Goal: Task Accomplishment & Management: Manage account settings

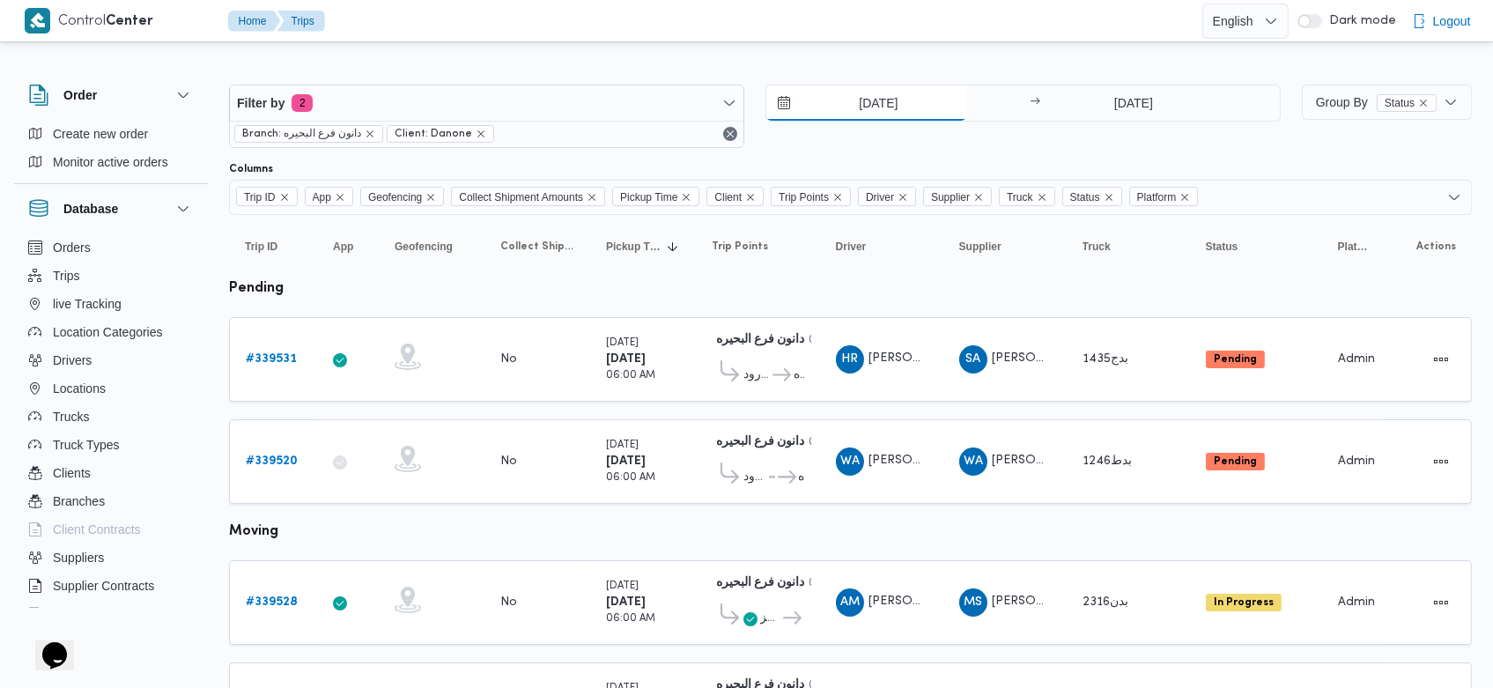
click at [853, 103] on input "25/9/2025" at bounding box center [866, 102] width 200 height 35
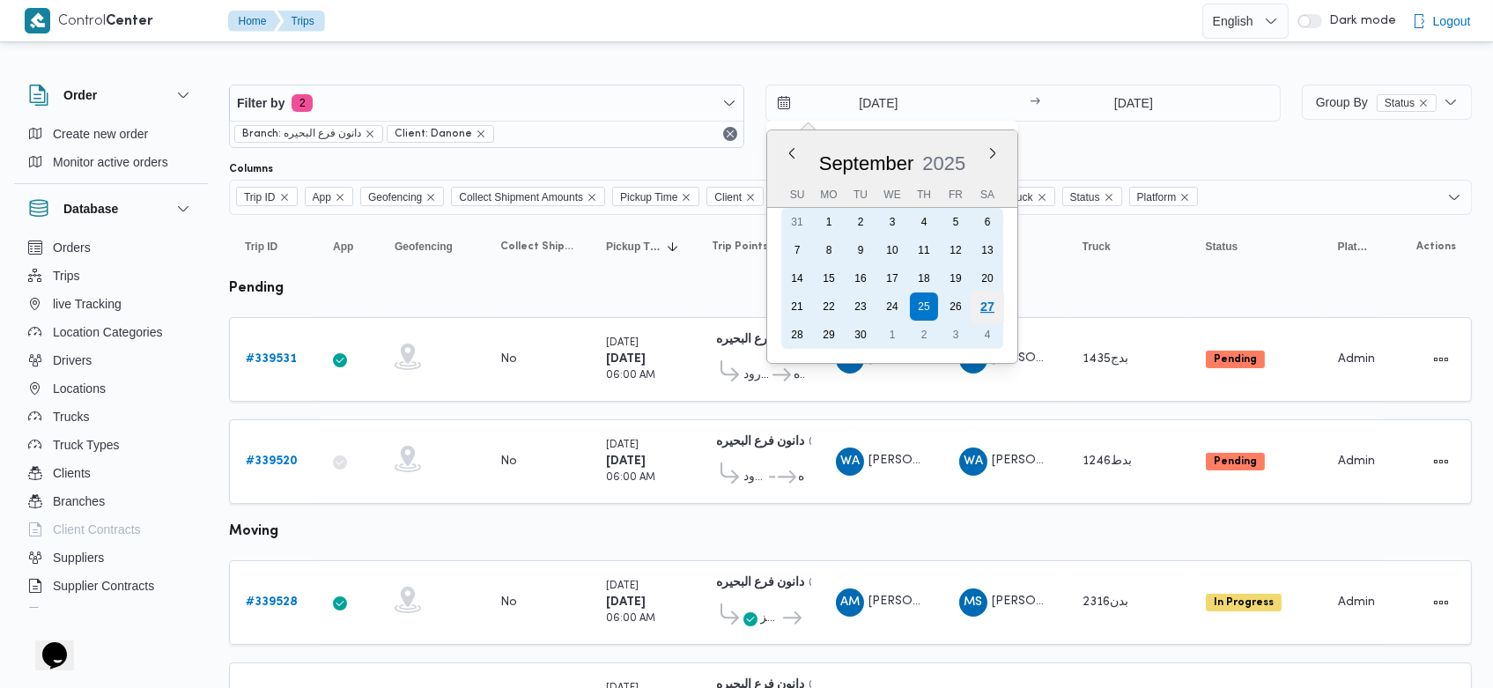
click at [990, 299] on div "27" at bounding box center [987, 306] width 33 height 33
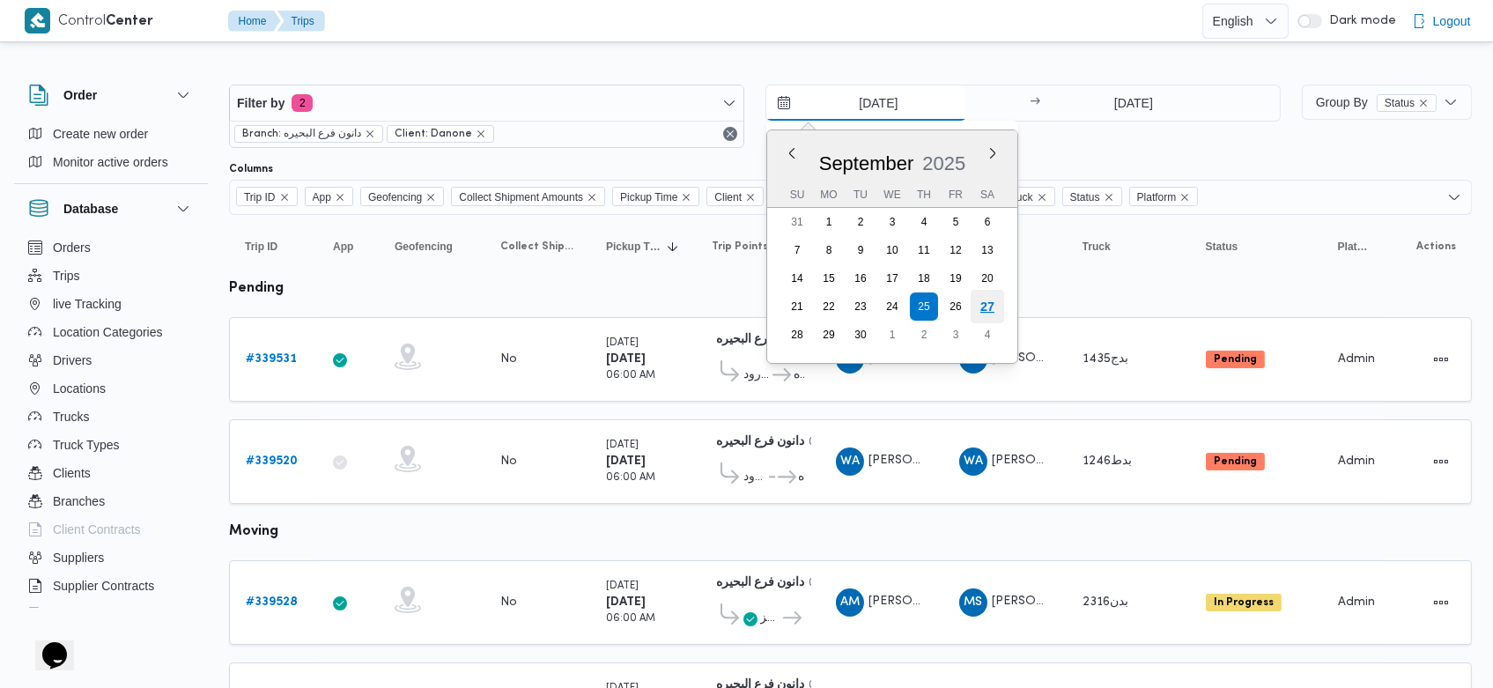
type input "[DATE]"
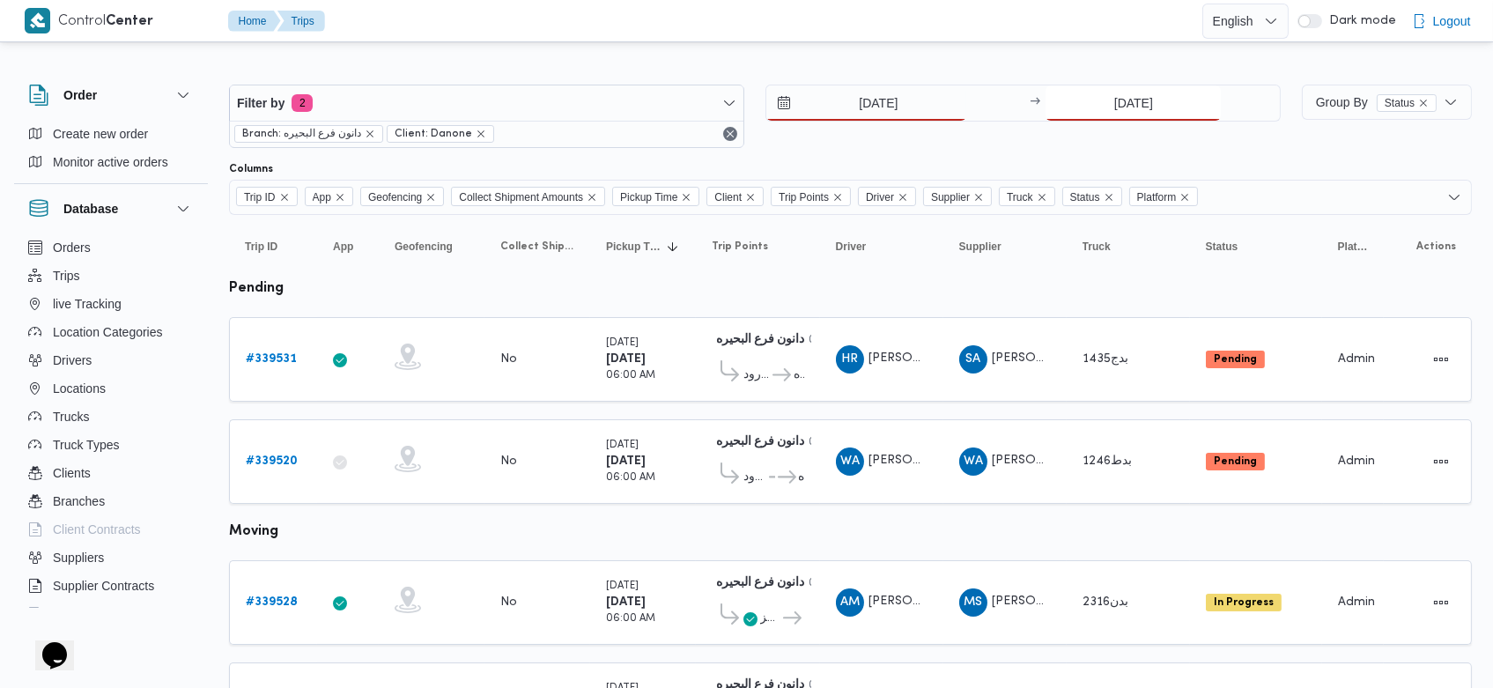
click at [1105, 105] on input "25/9/2025" at bounding box center [1133, 102] width 175 height 35
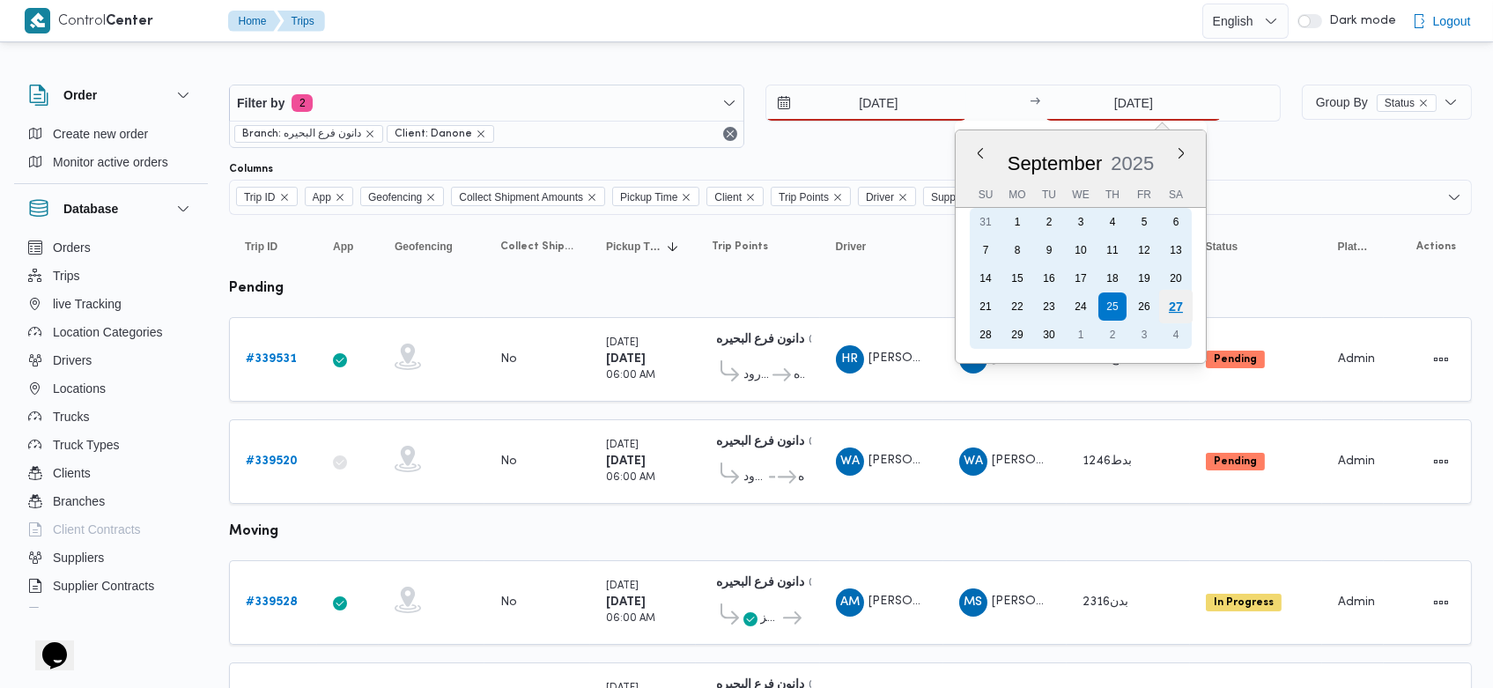
click at [1174, 302] on div "27" at bounding box center [1175, 306] width 33 height 33
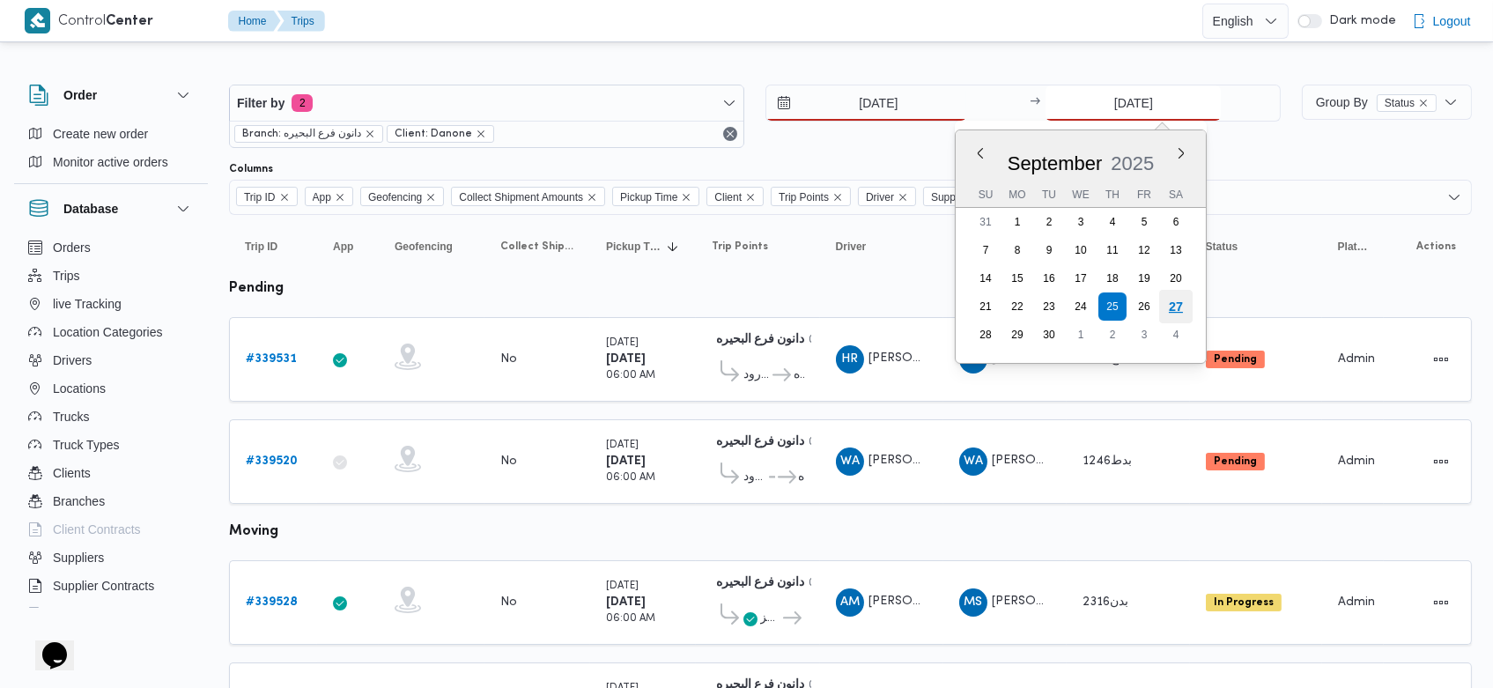
type input "[DATE]"
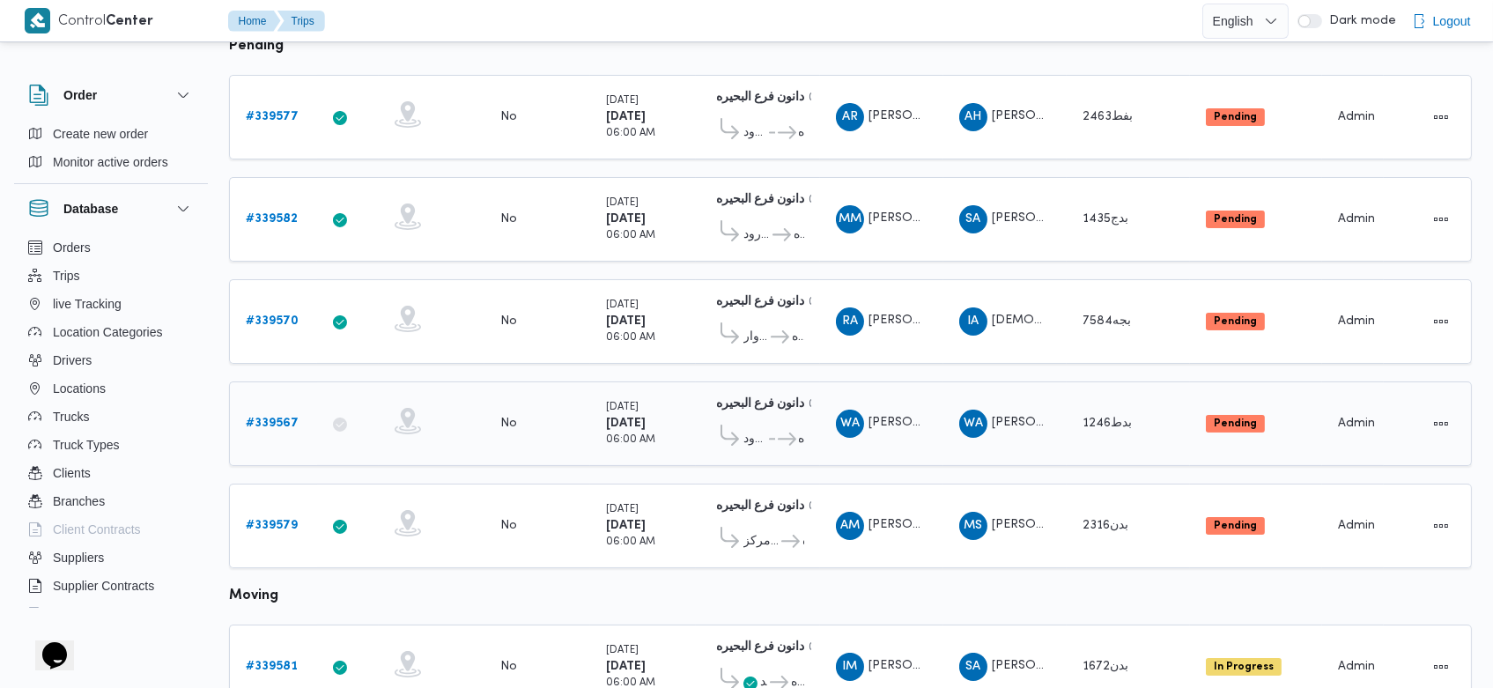
scroll to position [241, 0]
click at [265, 421] on b "# 339567" at bounding box center [272, 423] width 53 height 11
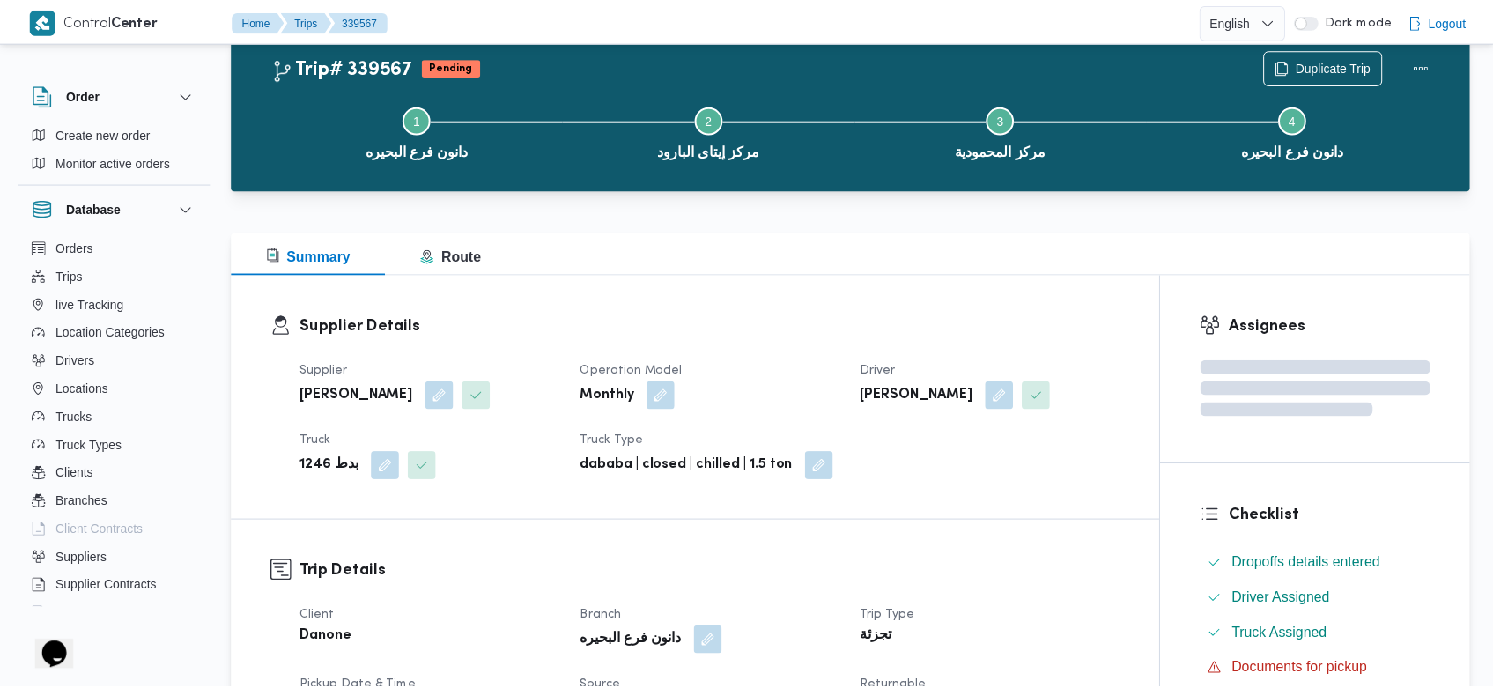
scroll to position [241, 0]
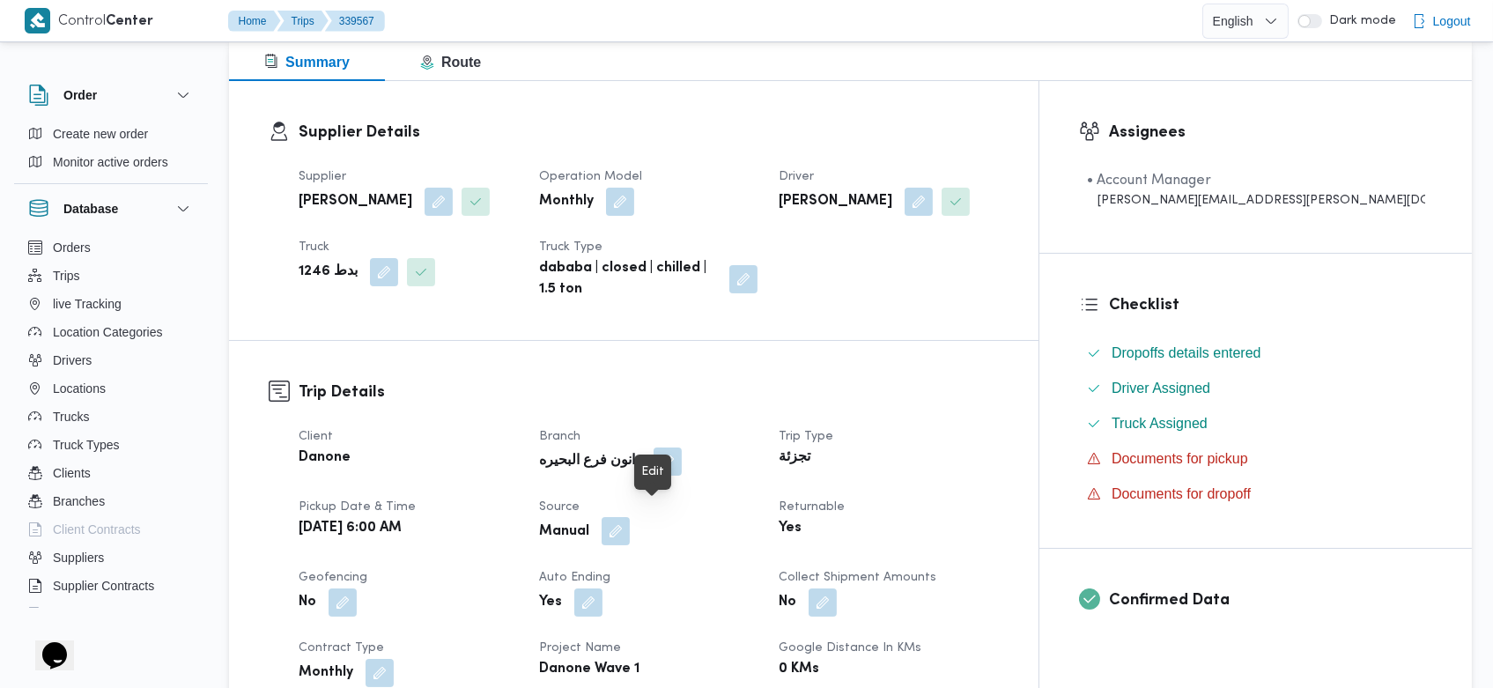
click at [630, 517] on button "button" at bounding box center [616, 531] width 28 height 28
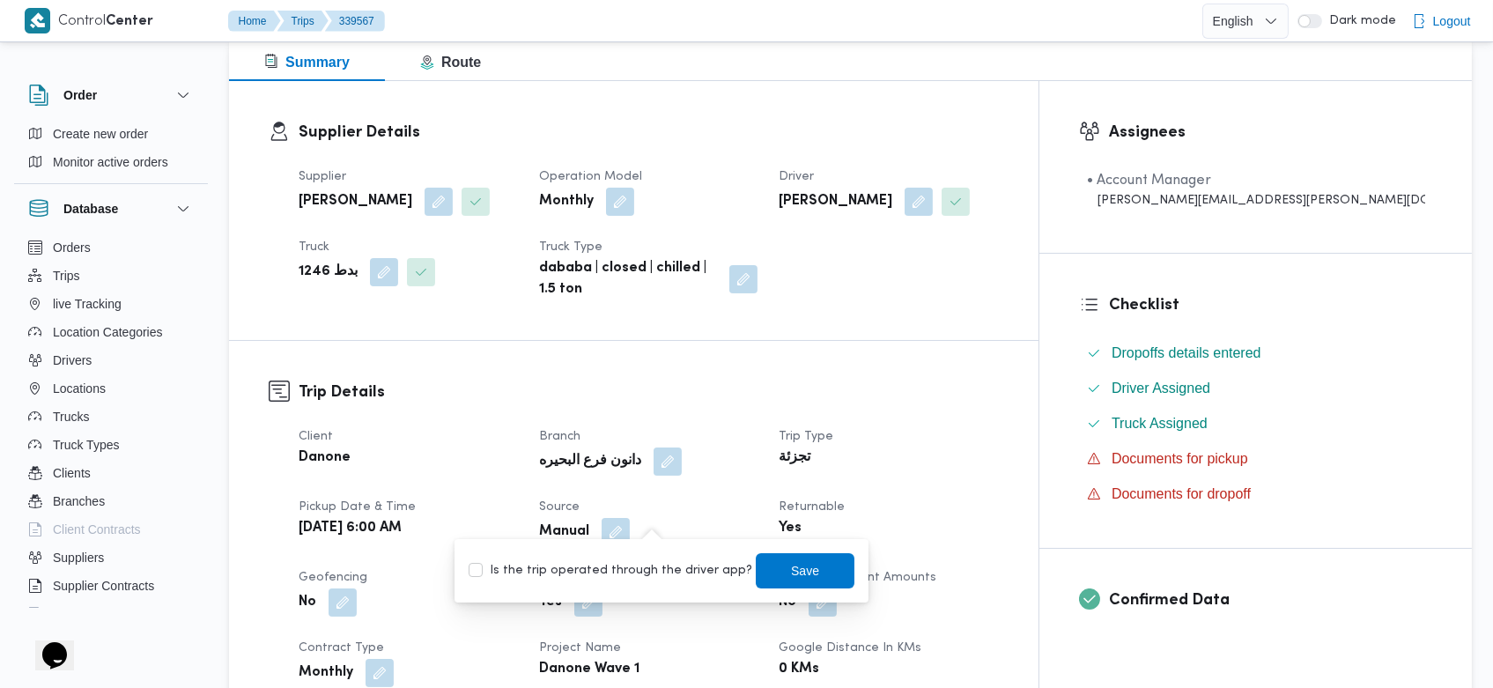
click at [655, 566] on label "Is the trip operated through the driver app?" at bounding box center [611, 570] width 284 height 21
checkbox input "true"
click at [789, 557] on span "Save" at bounding box center [805, 569] width 99 height 35
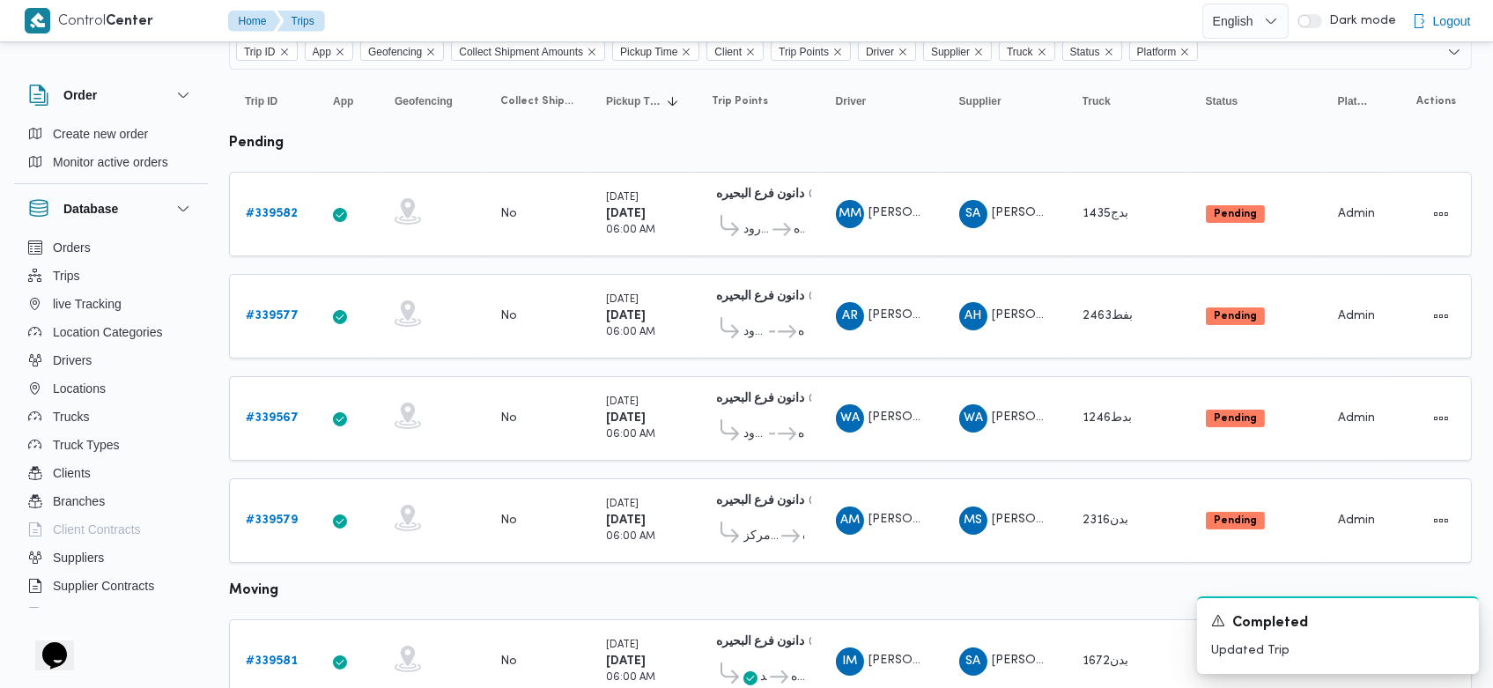
scroll to position [129, 0]
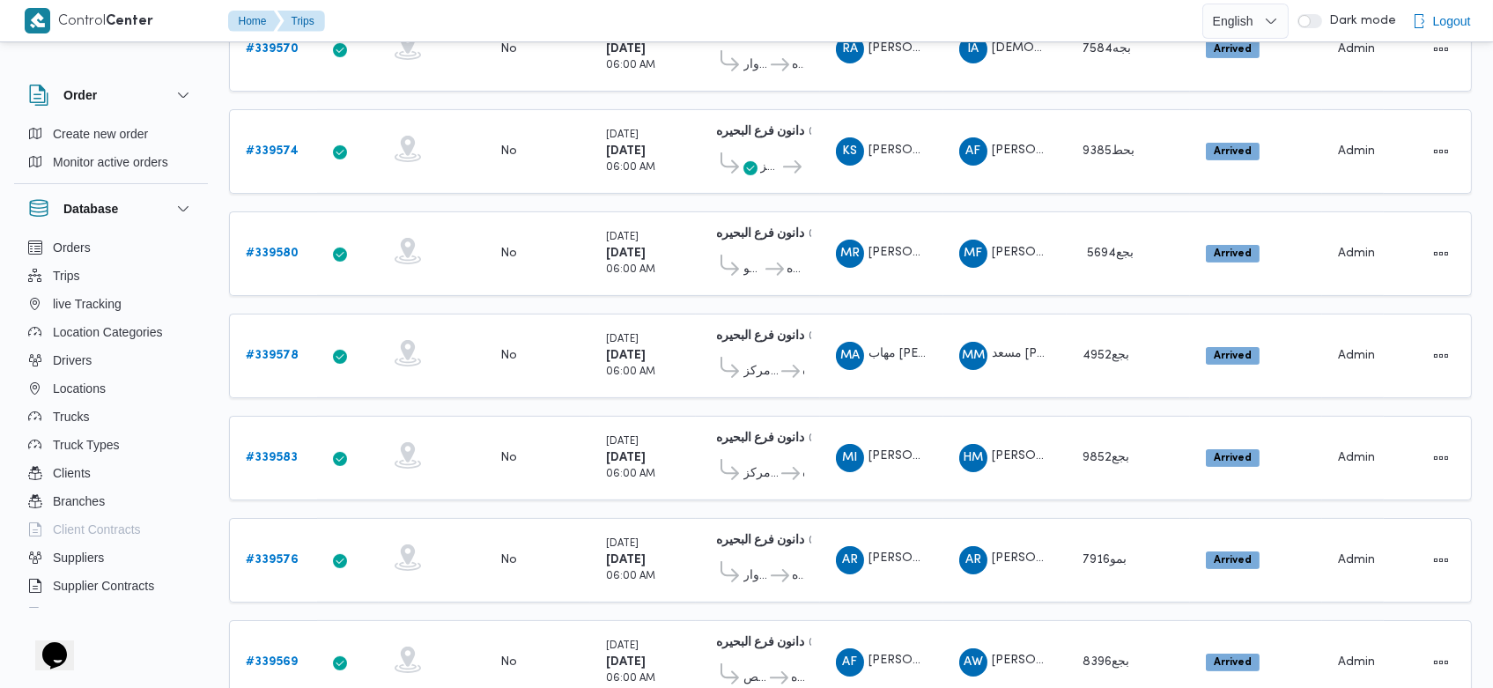
scroll to position [1045, 0]
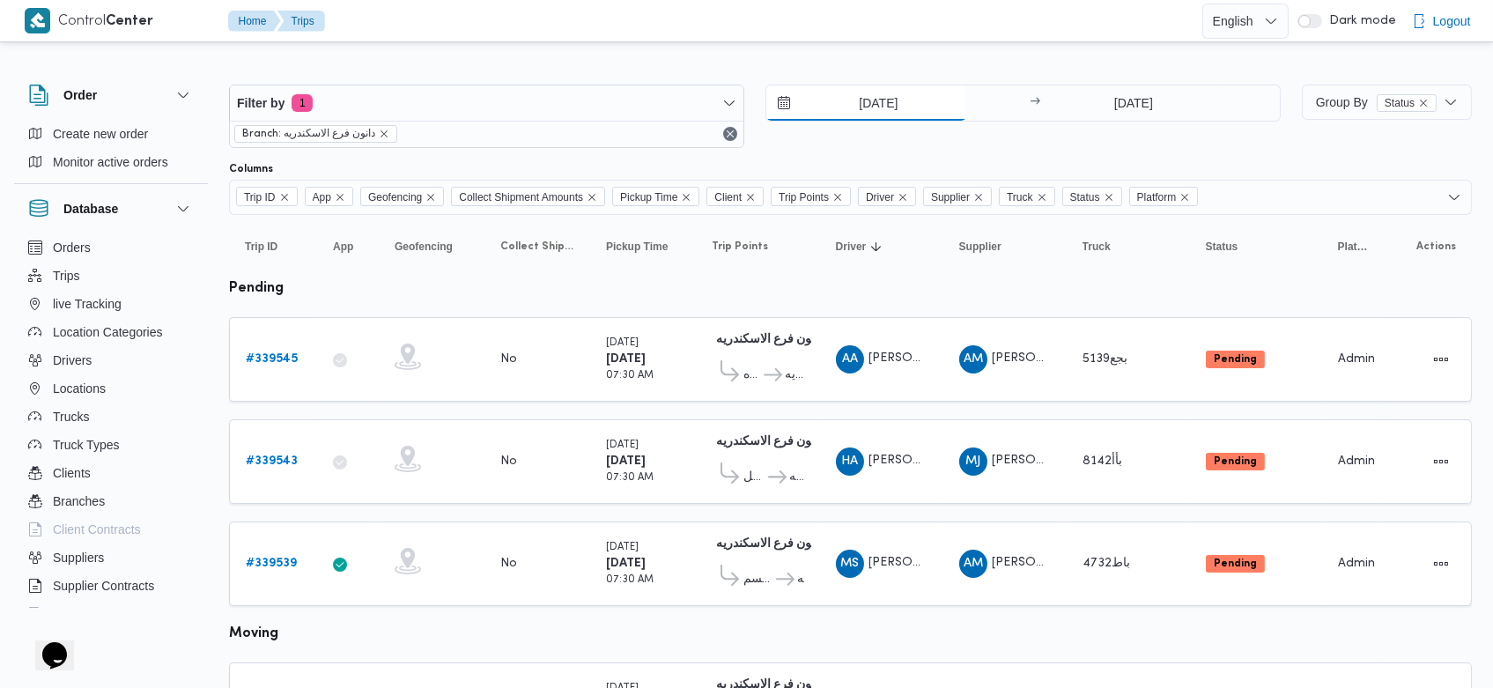
click at [846, 107] on input "25/9/2025" at bounding box center [866, 102] width 200 height 35
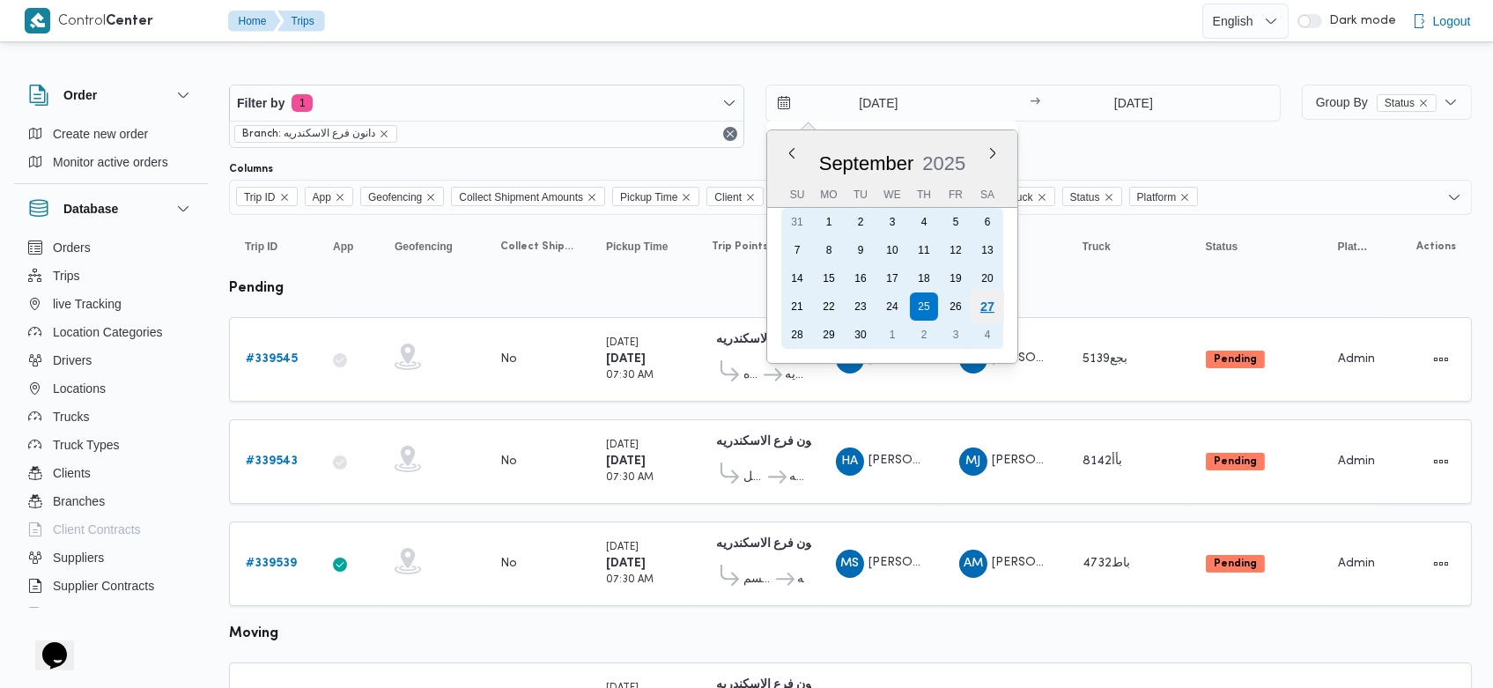
click at [999, 302] on div "27" at bounding box center [987, 306] width 33 height 33
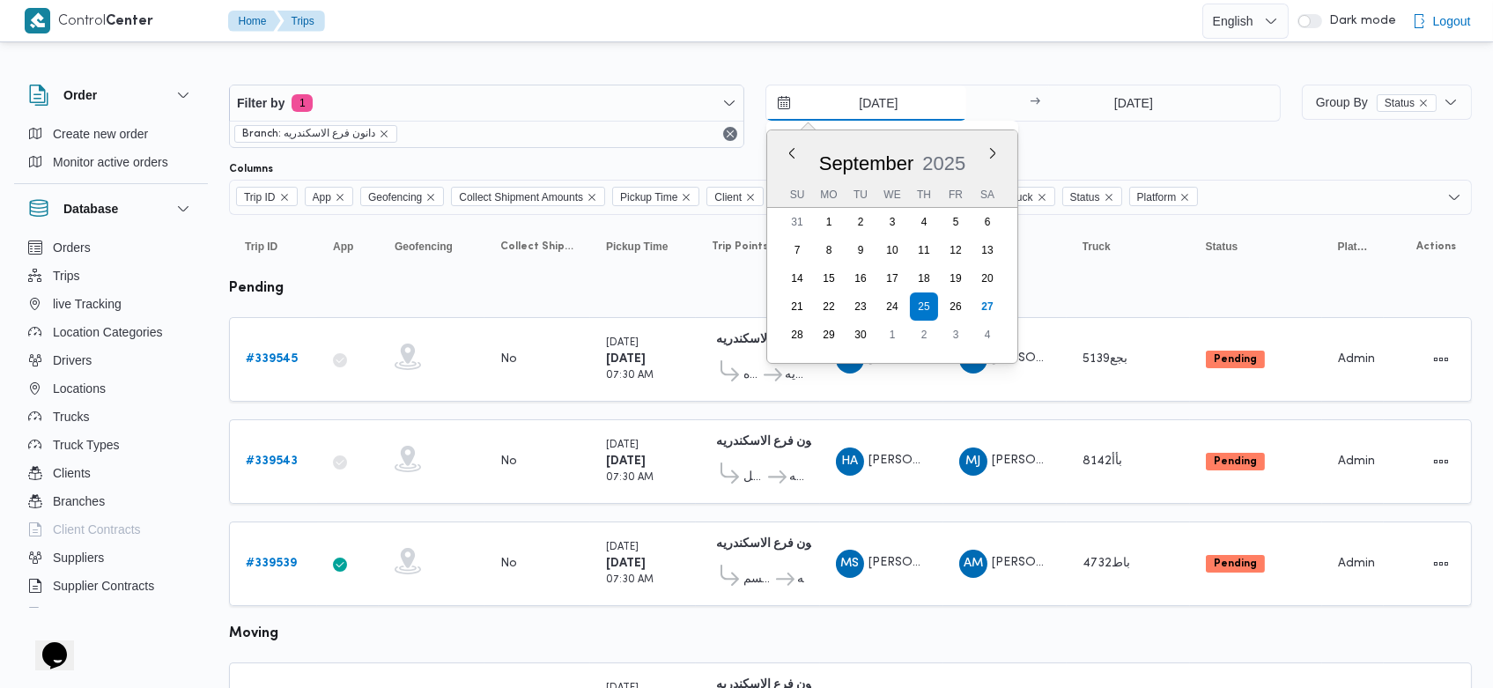
type input "[DATE]"
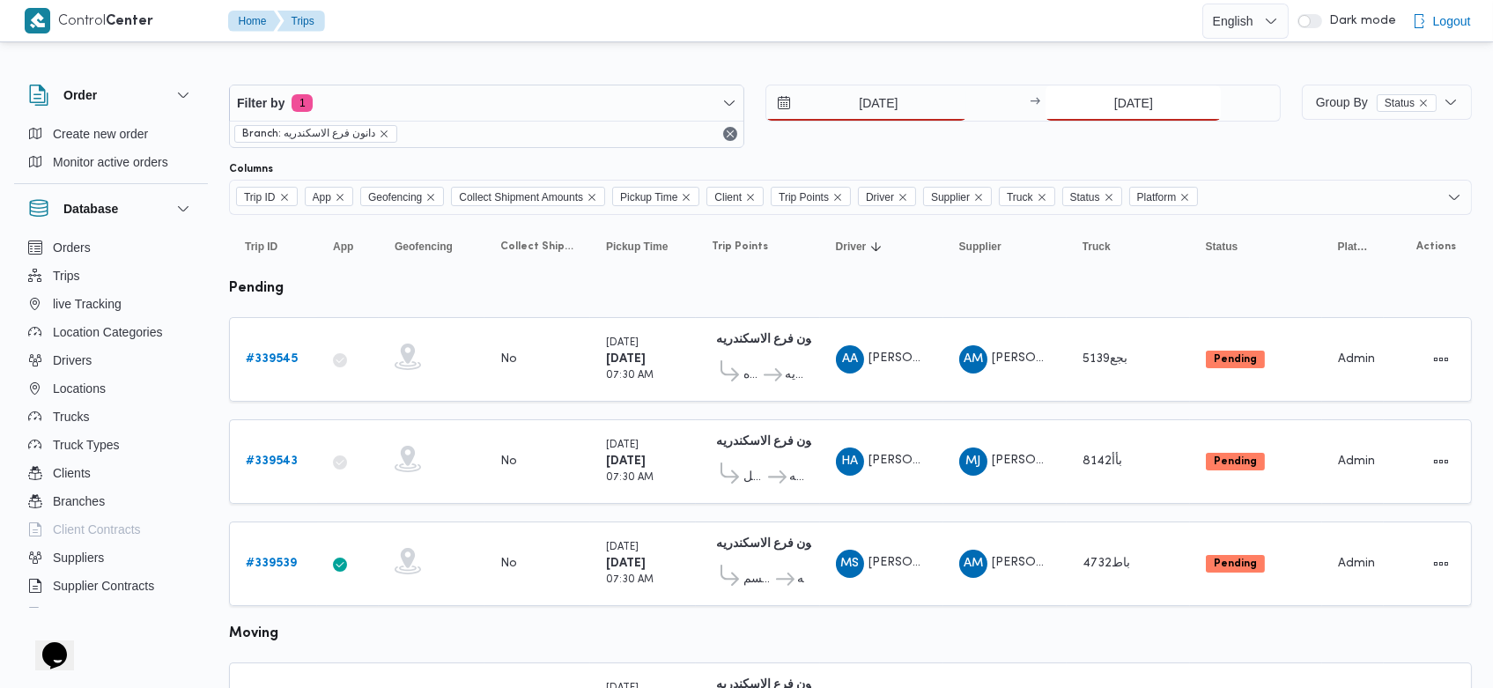
click at [1103, 104] on input "25/9/2025" at bounding box center [1133, 102] width 175 height 35
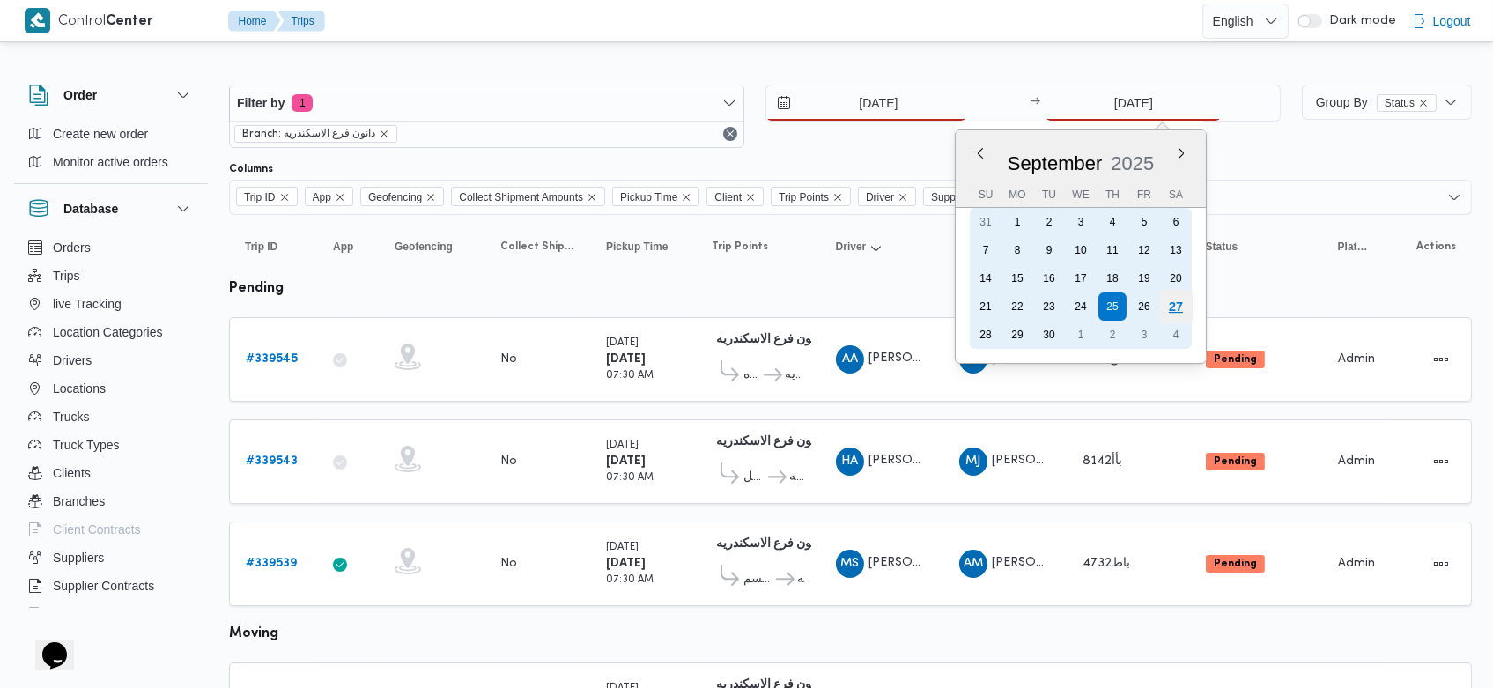
click at [1170, 306] on div "27" at bounding box center [1175, 306] width 33 height 33
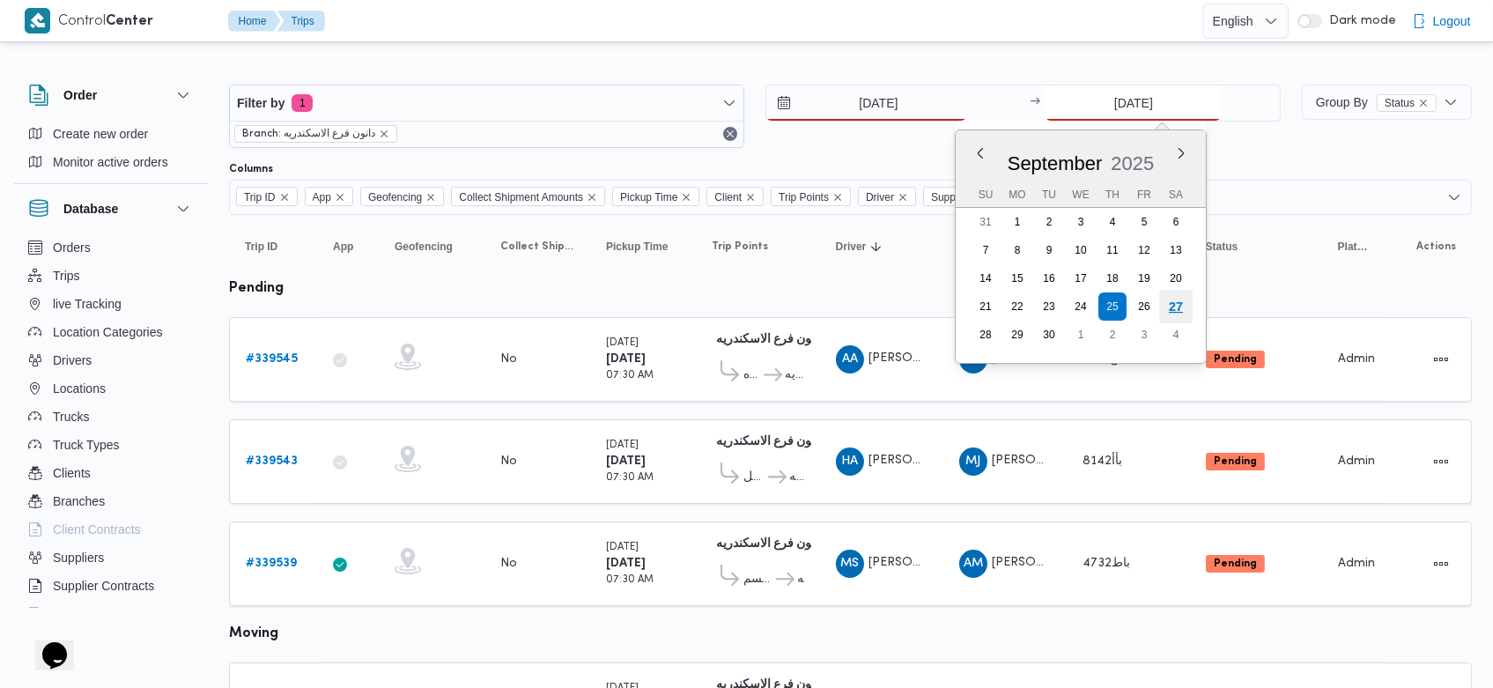
type input "[DATE]"
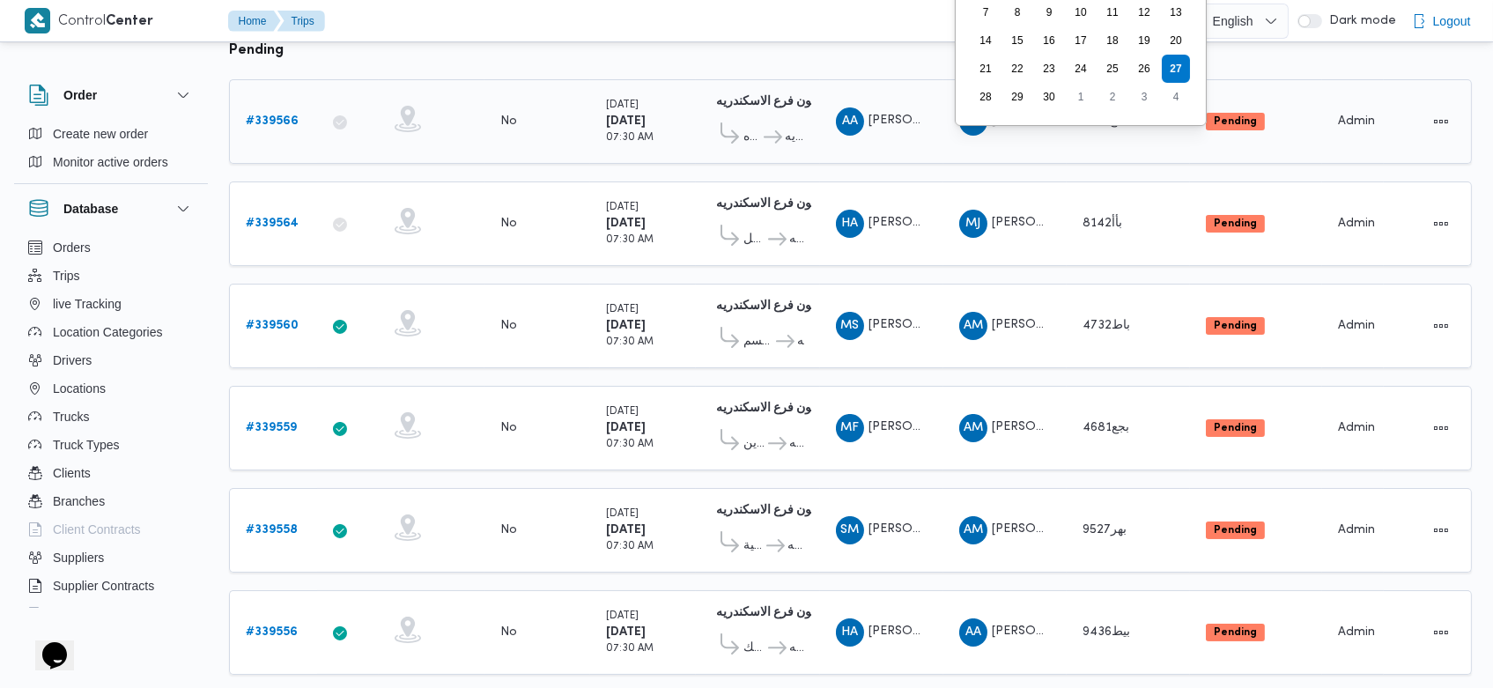
scroll to position [1007, 0]
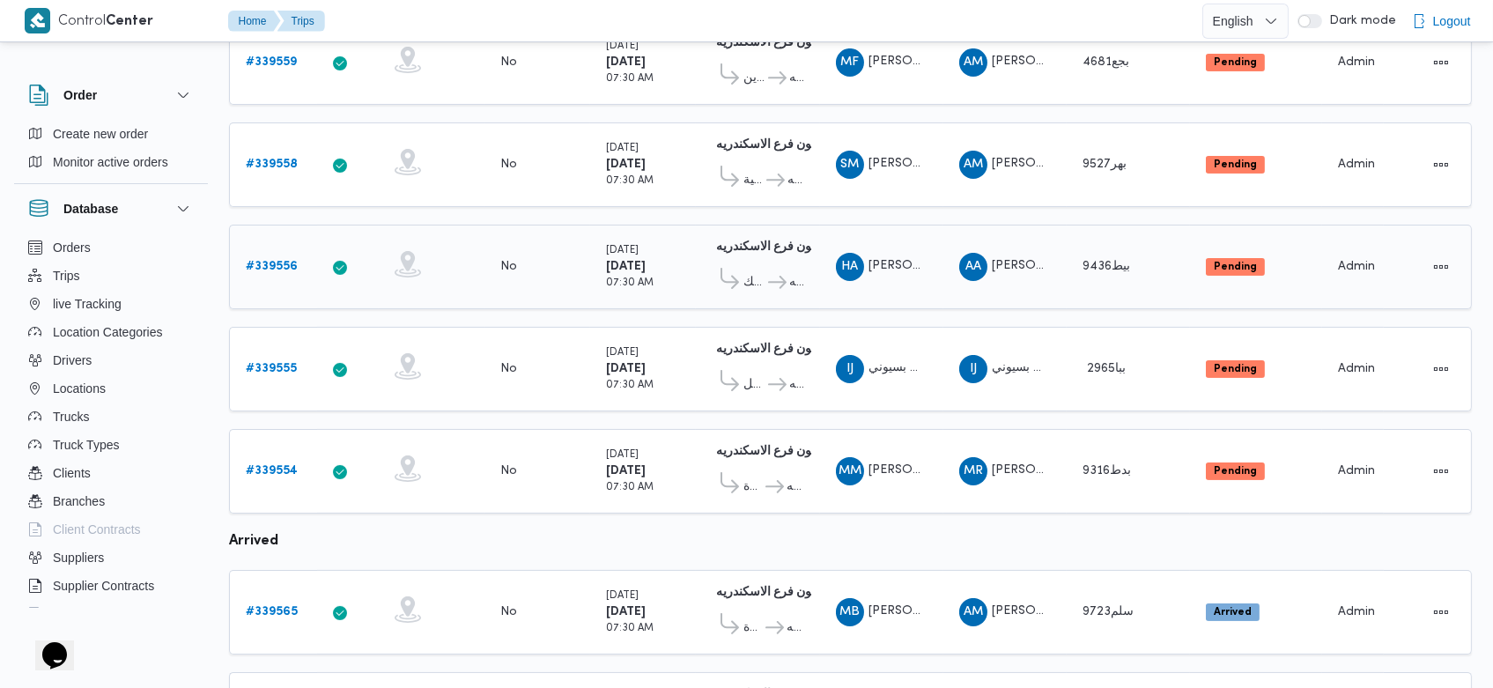
scroll to position [1007, 0]
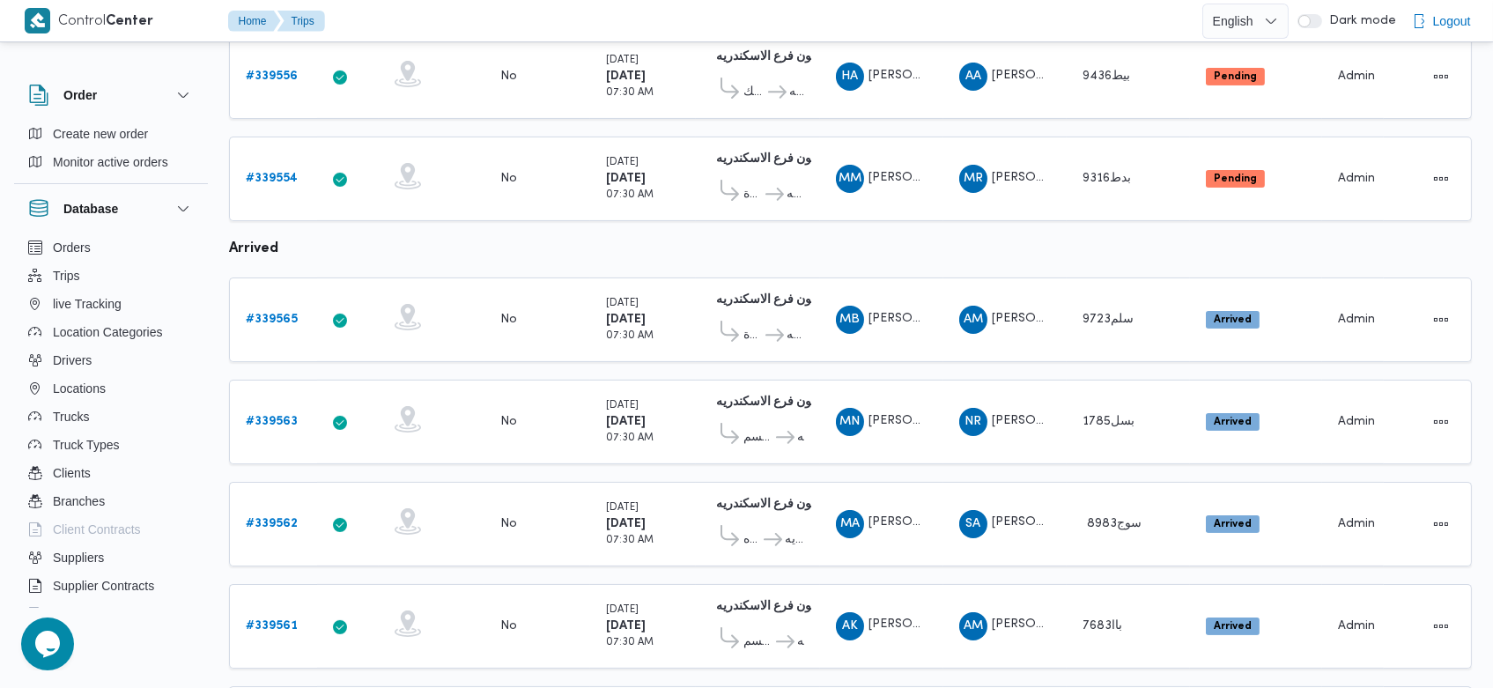
scroll to position [1007, 0]
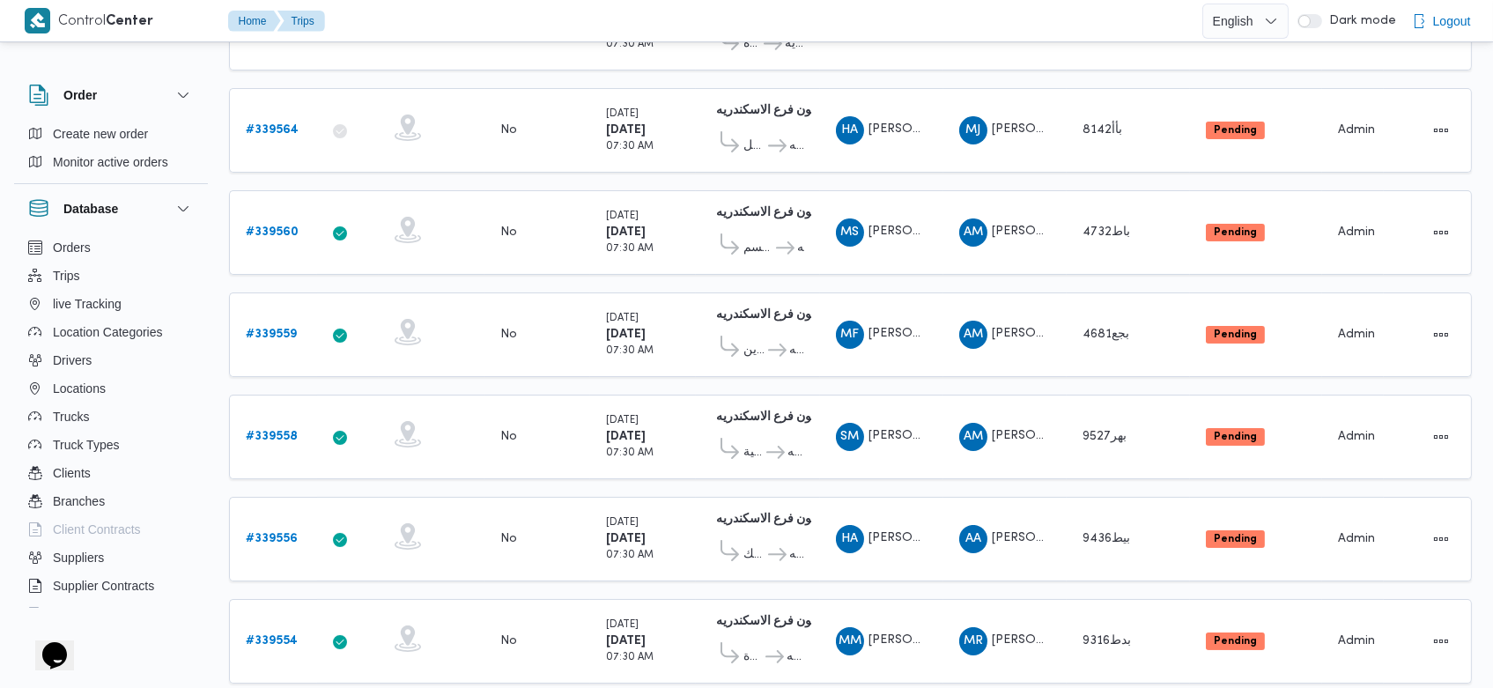
scroll to position [329, 0]
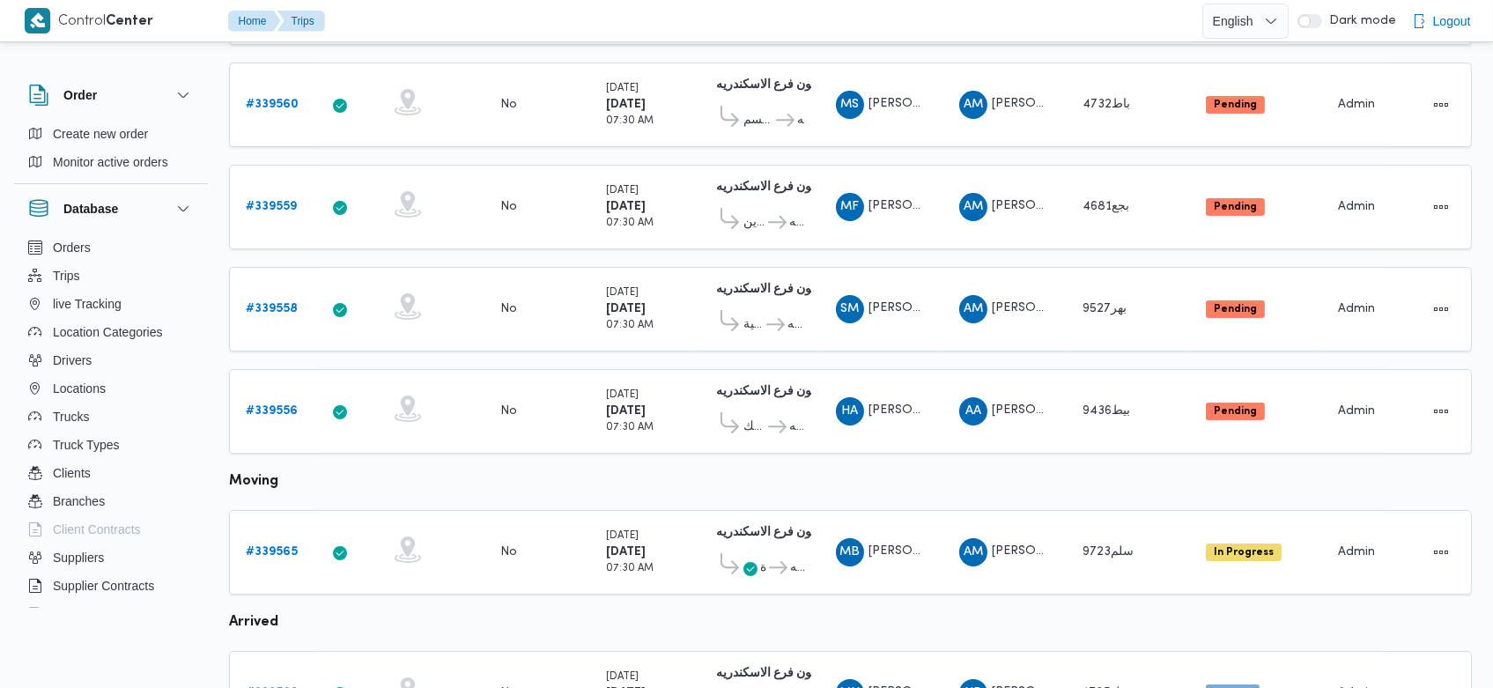
scroll to position [463, 0]
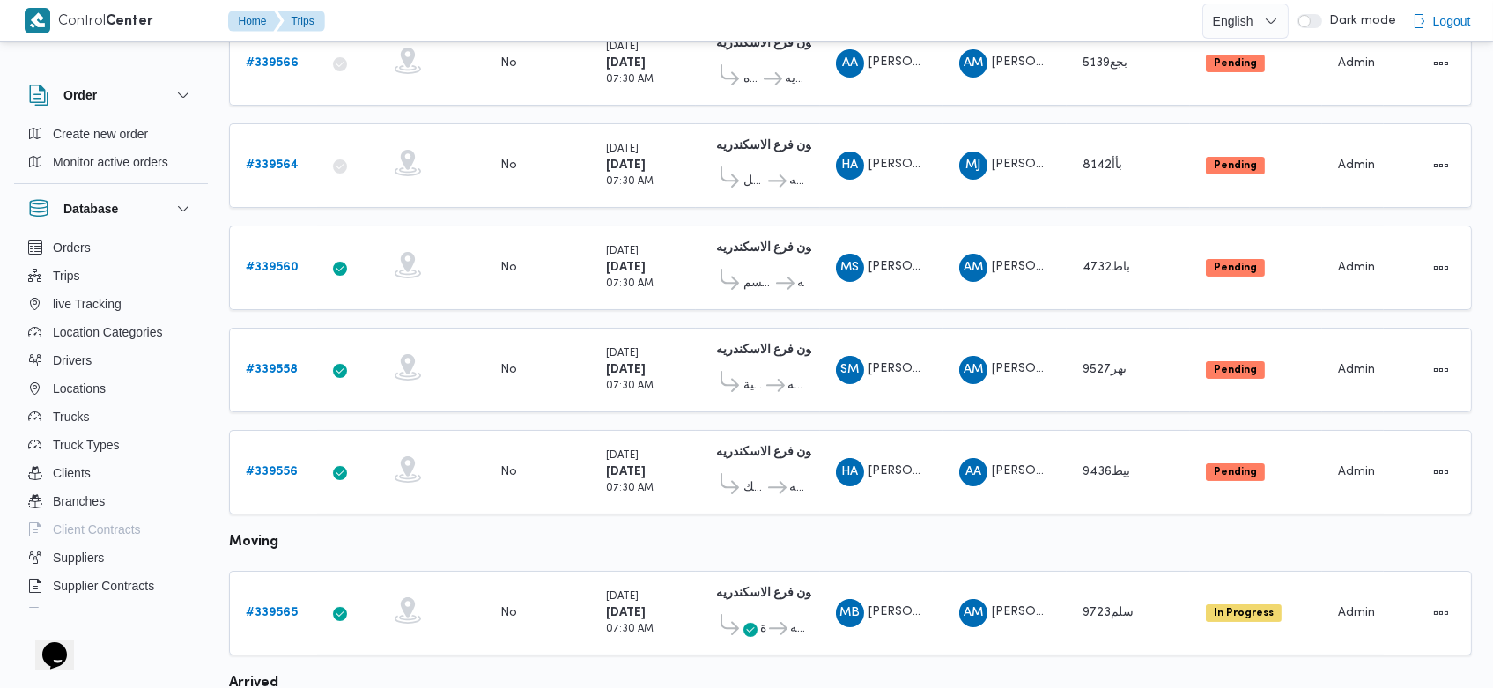
scroll to position [297, 0]
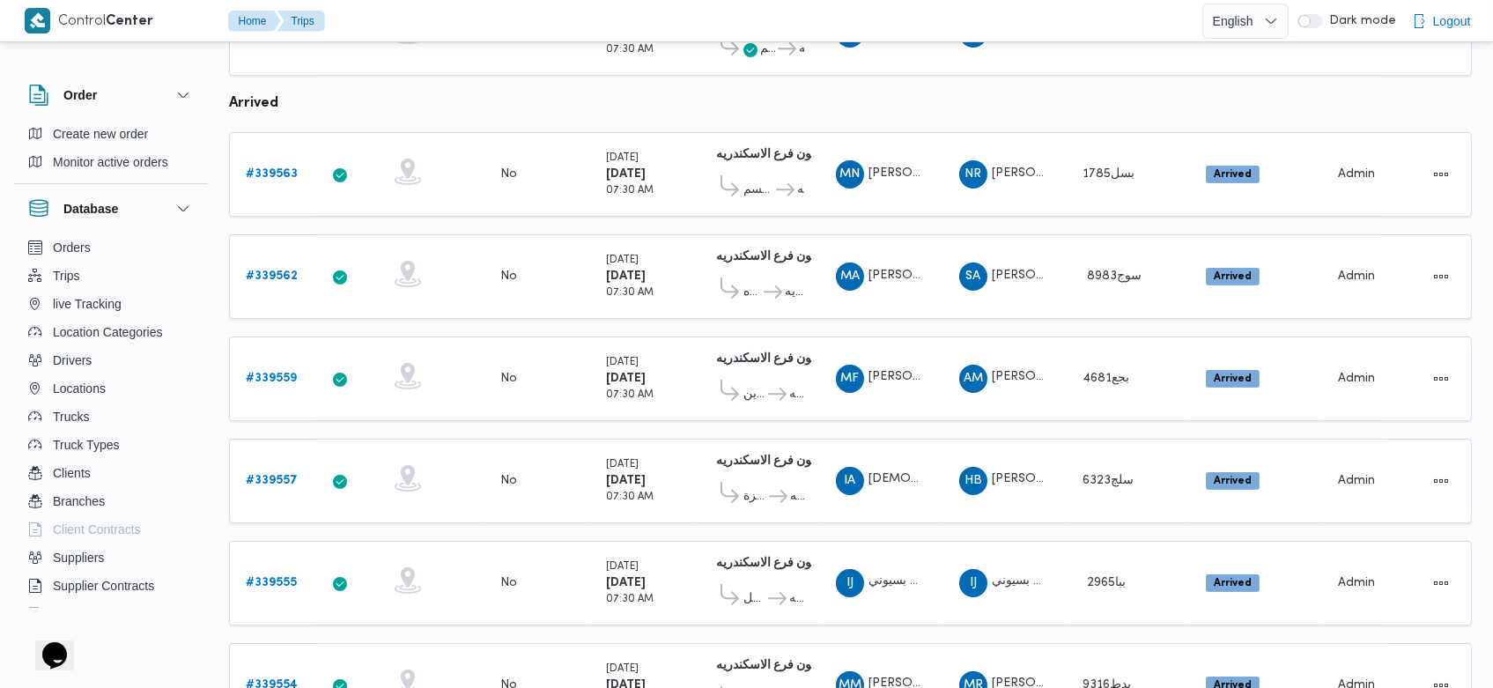
scroll to position [1045, 0]
